Goal: Check status

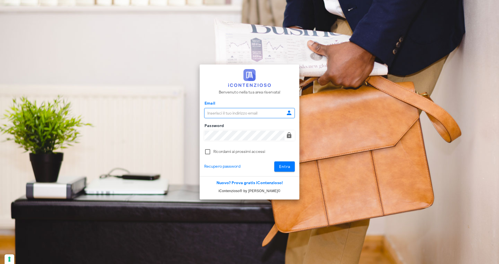
type input "info@corradomaugeri.it"
click at [293, 169] on button "Entra" at bounding box center [284, 167] width 21 height 10
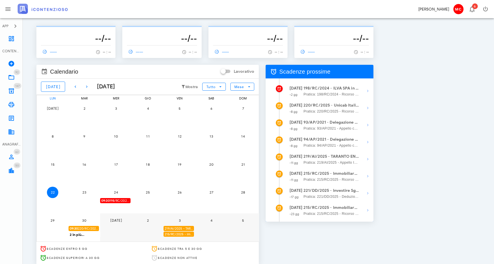
scroll to position [11, 0]
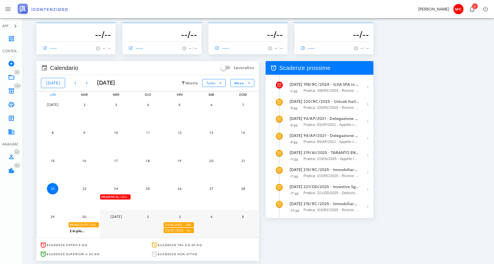
click at [82, 231] on div "2 in più..." at bounding box center [85, 230] width 32 height 5
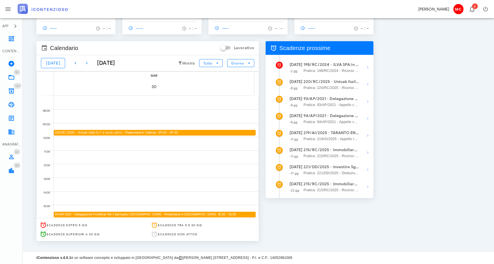
scroll to position [0, 0]
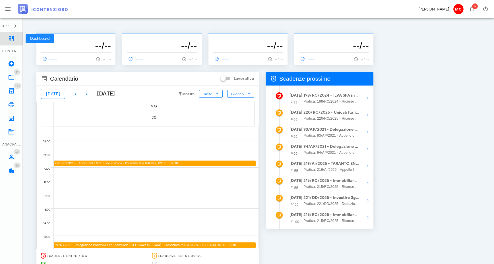
click at [10, 40] on icon at bounding box center [11, 38] width 7 height 7
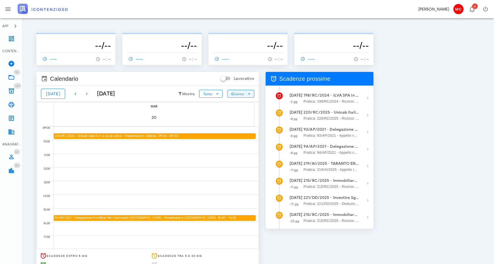
click at [234, 96] on span "Giorno" at bounding box center [241, 93] width 20 height 5
click at [243, 127] on div "Mese" at bounding box center [241, 128] width 18 height 5
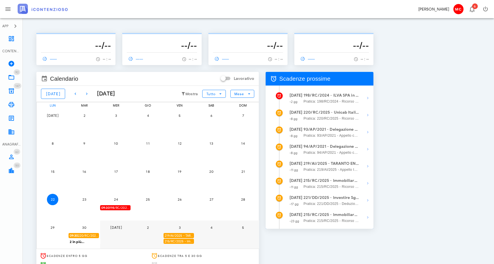
click at [187, 236] on div "219/AI/2025 - TARANTO ENERGIA Srl in Amministrazione - Depositare i documenti p…" at bounding box center [179, 235] width 30 height 5
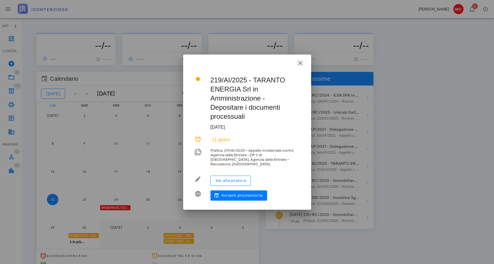
click at [299, 66] on icon "button" at bounding box center [300, 63] width 7 height 7
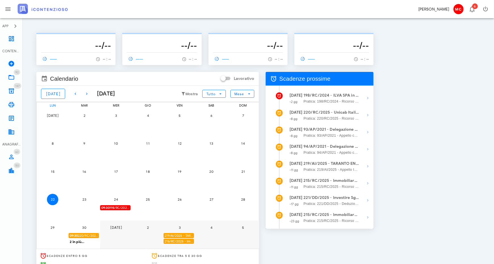
click at [174, 242] on div "215/RC/2025 - Immobiliare Veledil Prima S.r.l. in liquidazione - Invio Memorie …" at bounding box center [179, 241] width 30 height 5
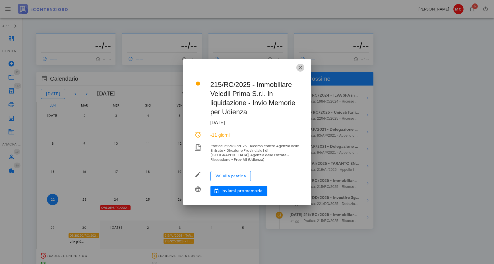
click at [301, 68] on icon "button" at bounding box center [300, 67] width 7 height 7
